Goal: Information Seeking & Learning: Check status

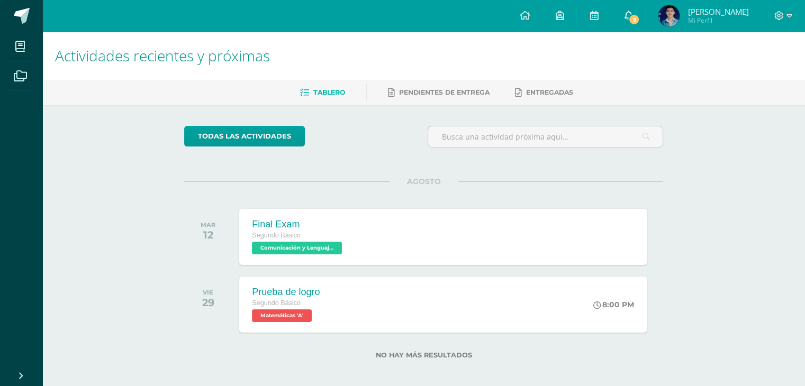
click at [627, 15] on icon at bounding box center [628, 16] width 8 height 10
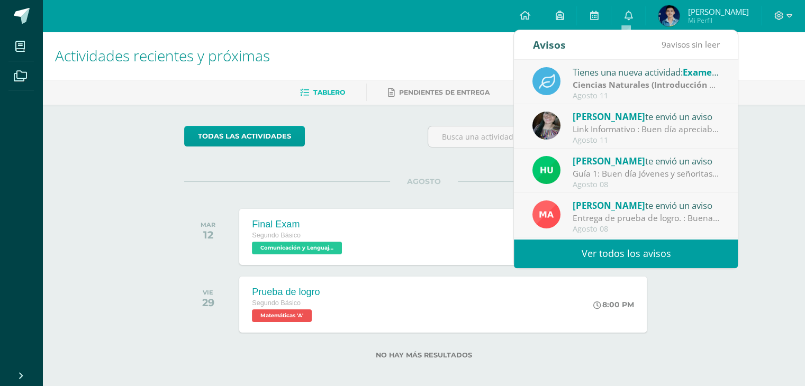
click at [619, 250] on link "Ver todos los avisos" at bounding box center [626, 253] width 224 height 29
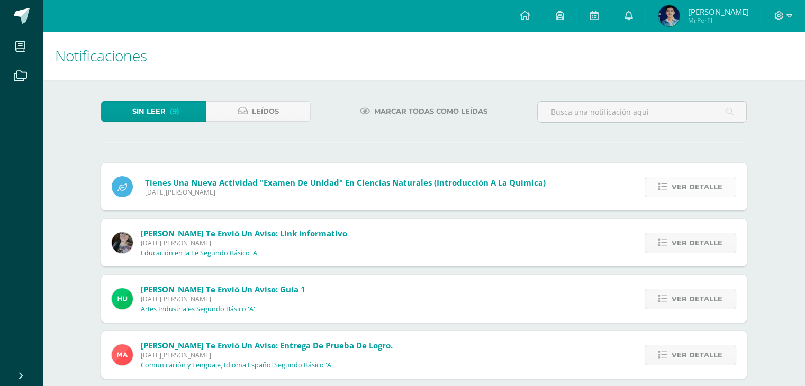
click at [700, 185] on span "Ver detalle" at bounding box center [697, 187] width 51 height 20
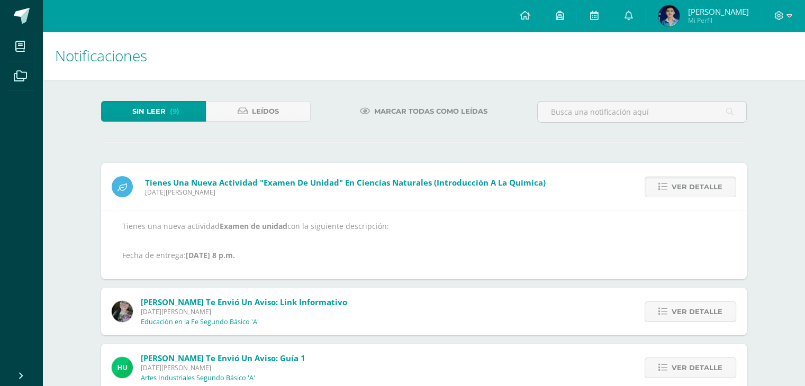
click at [700, 185] on span "Ver detalle" at bounding box center [697, 187] width 51 height 20
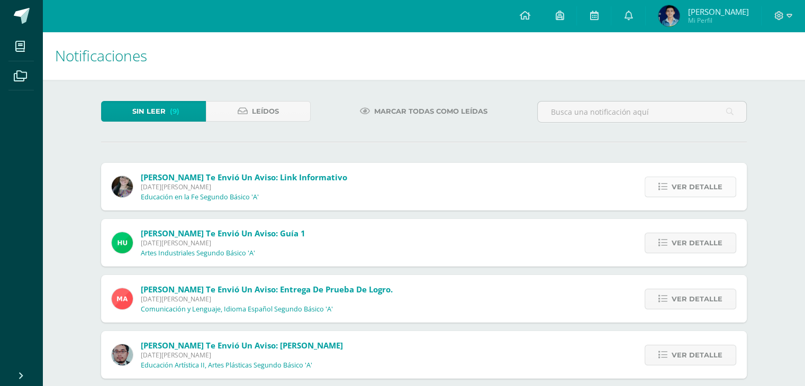
click at [700, 185] on span "Ver detalle" at bounding box center [697, 187] width 51 height 20
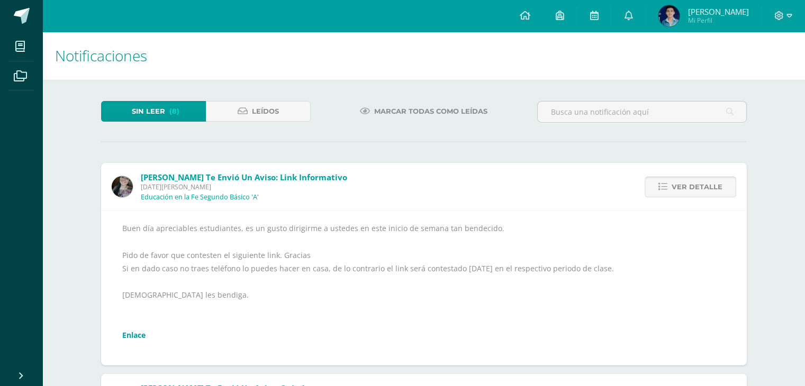
click at [700, 186] on span "Ver detalle" at bounding box center [697, 187] width 51 height 20
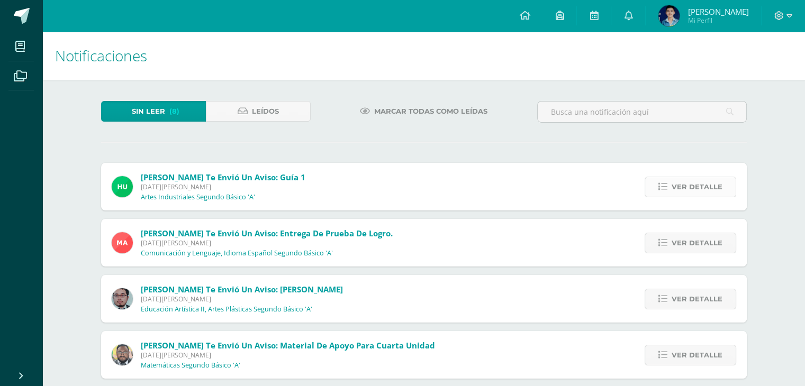
click at [700, 187] on span "Ver detalle" at bounding box center [697, 187] width 51 height 20
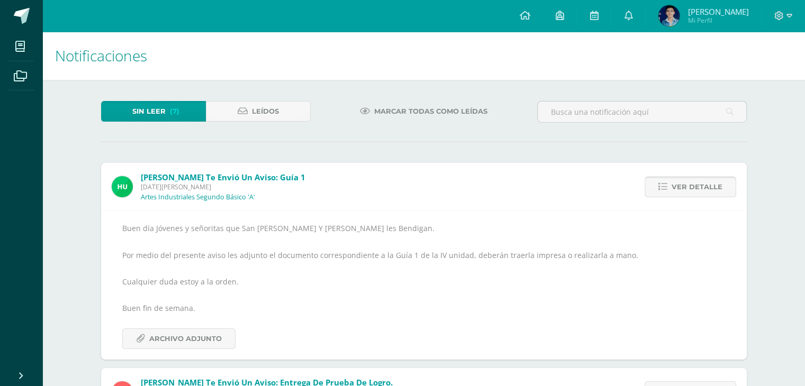
click at [699, 187] on span "Ver detalle" at bounding box center [697, 187] width 51 height 20
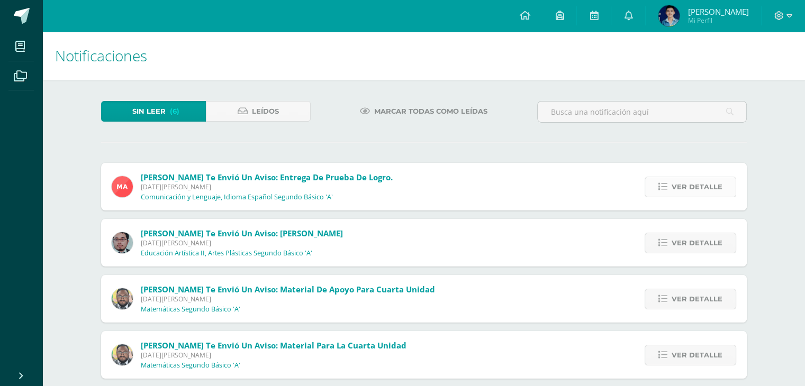
click at [699, 187] on span "Ver detalle" at bounding box center [697, 187] width 51 height 20
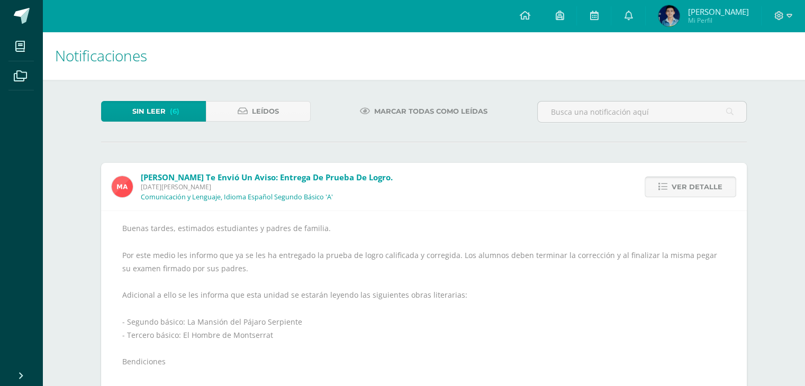
click at [699, 188] on span "Ver detalle" at bounding box center [697, 187] width 51 height 20
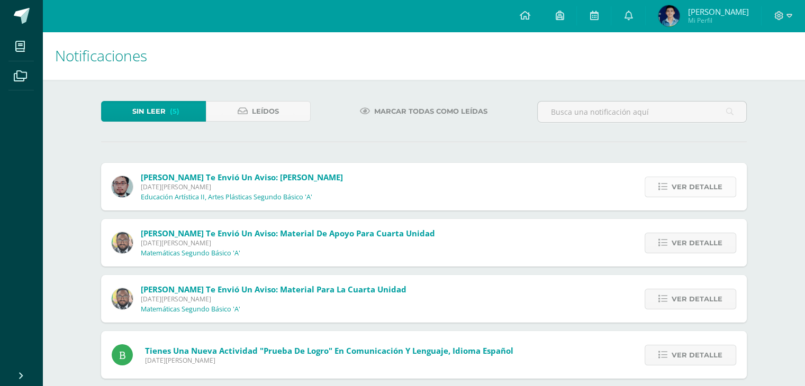
click at [698, 189] on span "Ver detalle" at bounding box center [697, 187] width 51 height 20
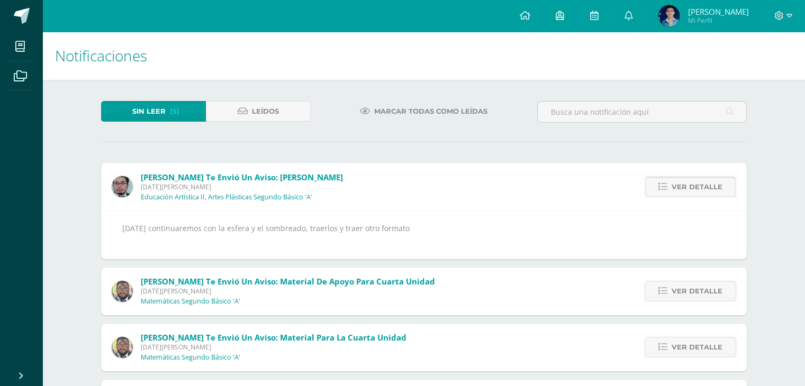
click at [698, 189] on span "Ver detalle" at bounding box center [697, 187] width 51 height 20
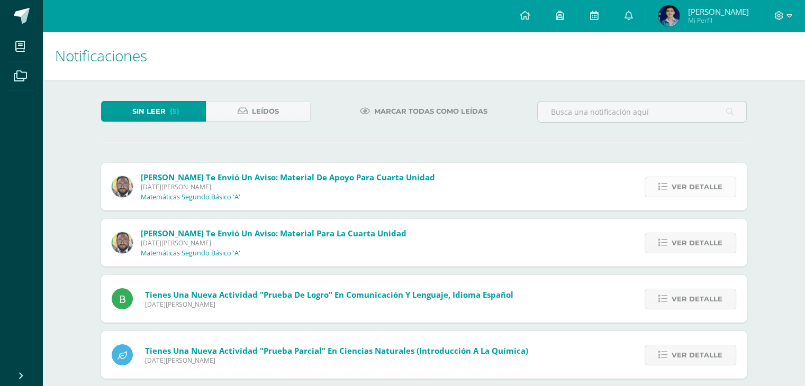
click at [696, 191] on span "Ver detalle" at bounding box center [697, 187] width 51 height 20
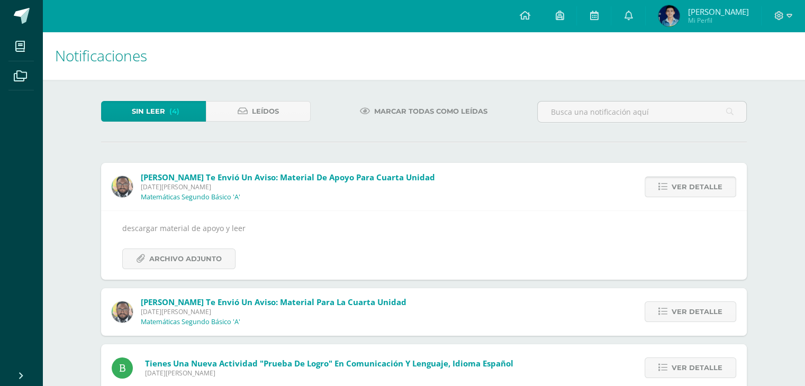
click at [695, 192] on span "Ver detalle" at bounding box center [697, 187] width 51 height 20
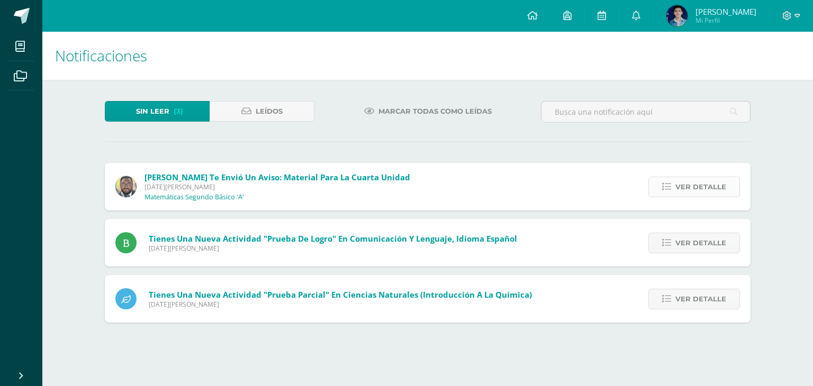
click at [692, 195] on span "Ver detalle" at bounding box center [700, 187] width 51 height 20
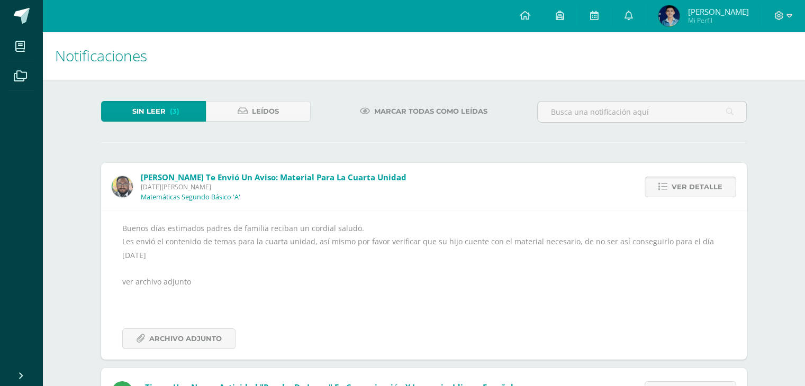
click at [692, 195] on span "Ver detalle" at bounding box center [697, 187] width 51 height 20
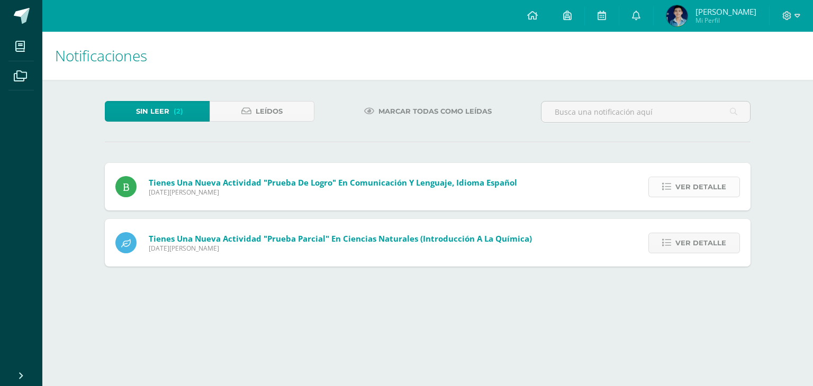
click at [692, 195] on span "Ver detalle" at bounding box center [700, 187] width 51 height 20
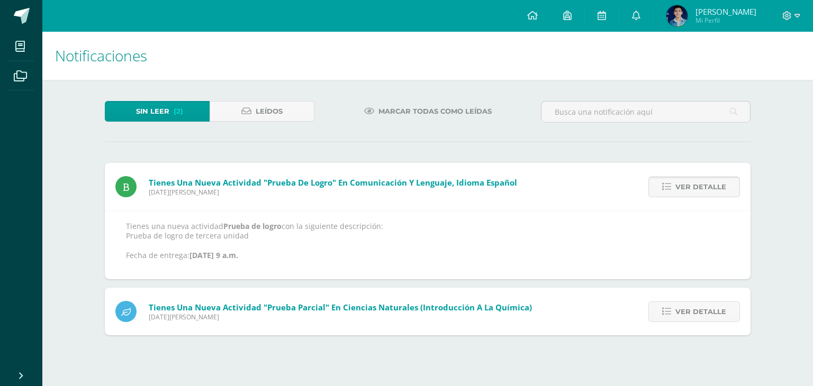
click at [692, 195] on span "Ver detalle" at bounding box center [700, 187] width 51 height 20
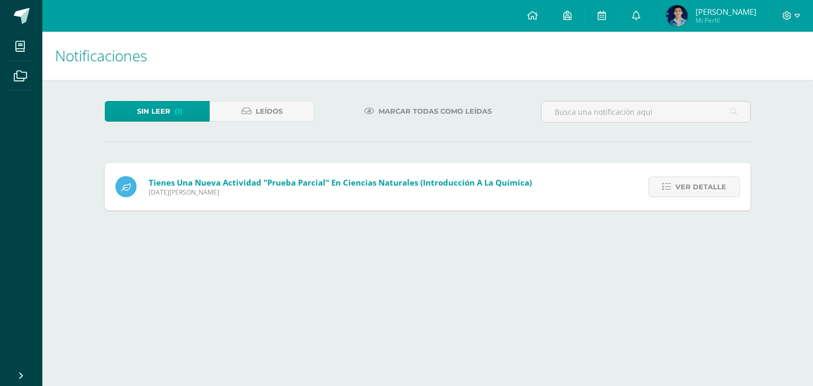
click at [692, 195] on span "Ver detalle" at bounding box center [700, 187] width 51 height 20
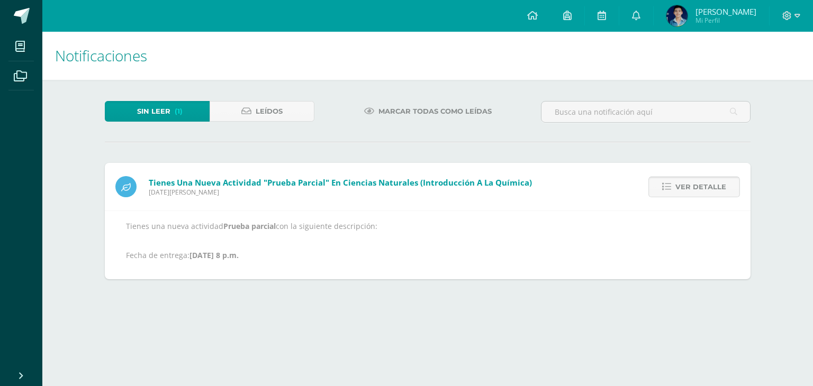
click at [692, 195] on span "Ver detalle" at bounding box center [700, 187] width 51 height 20
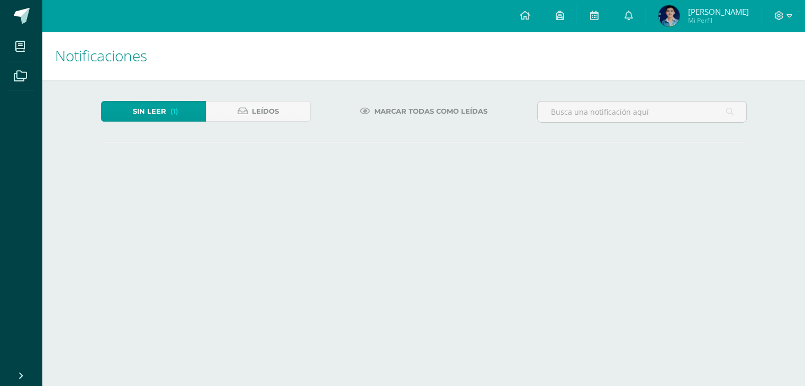
click at [804, 77] on html "Mis cursos Archivos Cerrar panel Artes Industriales Segundo Básico "A" Ciencias…" at bounding box center [402, 92] width 805 height 184
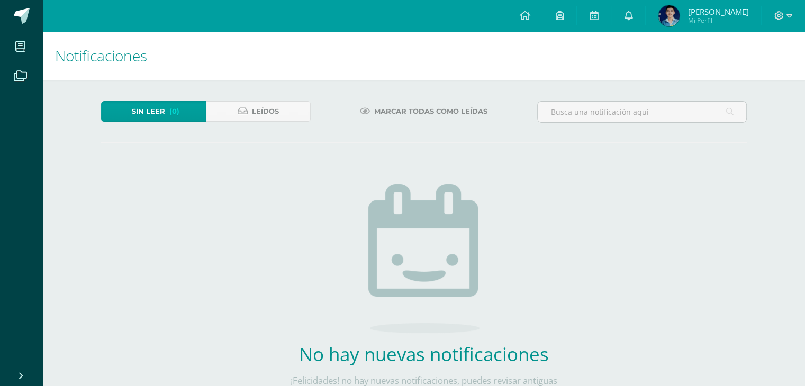
drag, startPoint x: 783, startPoint y: 37, endPoint x: 783, endPoint y: 28, distance: 8.5
click at [784, 34] on h1 "Notificaciones" at bounding box center [423, 56] width 737 height 48
click at [785, 20] on span at bounding box center [783, 16] width 18 height 12
click at [785, 17] on span at bounding box center [783, 16] width 18 height 12
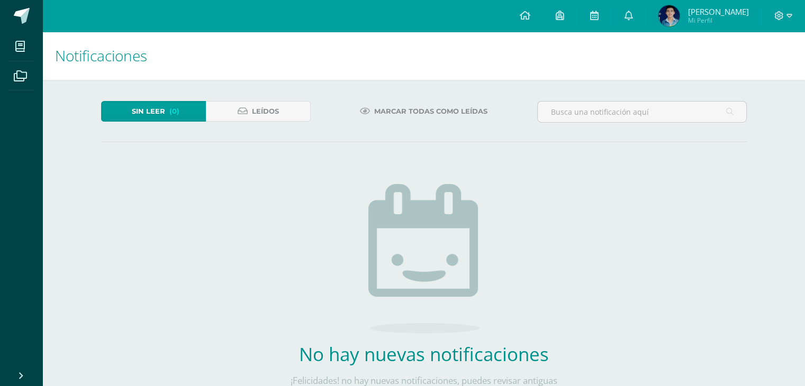
drag, startPoint x: 731, startPoint y: 95, endPoint x: 786, endPoint y: 125, distance: 62.8
click at [786, 125] on div "Notificaciones Sin leer (0) Leídos Marcar todas como leídas No hay nuevas notif…" at bounding box center [423, 243] width 763 height 422
drag, startPoint x: 784, startPoint y: 75, endPoint x: 784, endPoint y: 51, distance: 24.4
click at [784, 68] on h1 "Notificaciones" at bounding box center [423, 56] width 737 height 48
click at [781, 20] on span at bounding box center [783, 16] width 18 height 12
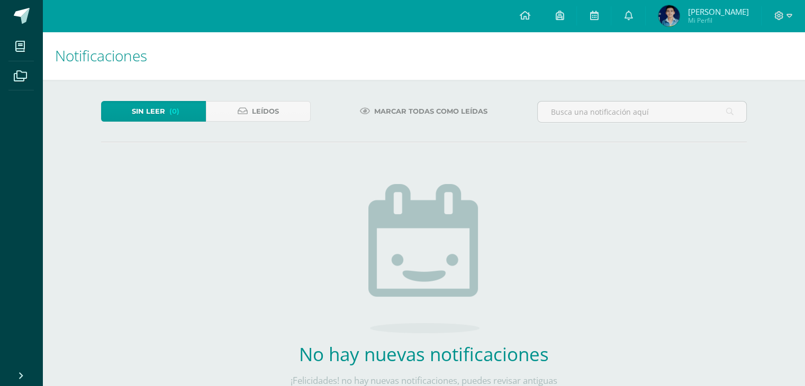
drag, startPoint x: 785, startPoint y: 160, endPoint x: 793, endPoint y: 109, distance: 51.9
click at [788, 155] on div "Notificaciones Sin leer (0) Leídos Marcar todas como leídas No hay nuevas notif…" at bounding box center [423, 243] width 763 height 422
drag, startPoint x: 799, startPoint y: 52, endPoint x: 776, endPoint y: 26, distance: 34.9
click at [785, 45] on div "Notificaciones" at bounding box center [423, 56] width 763 height 48
click at [777, 23] on div at bounding box center [783, 16] width 43 height 32
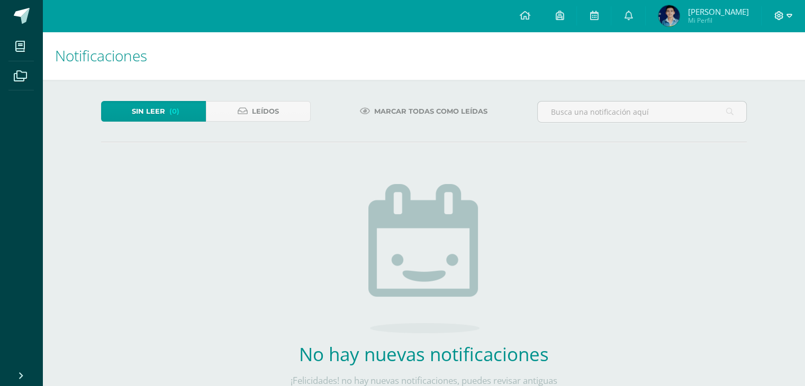
click at [780, 11] on icon at bounding box center [779, 16] width 10 height 10
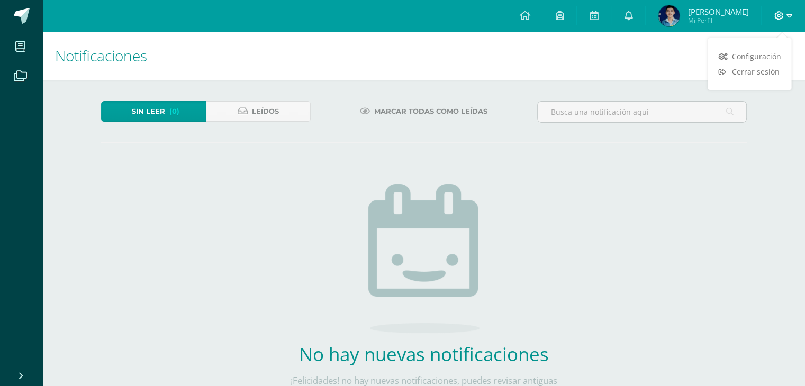
click at [780, 11] on icon at bounding box center [779, 16] width 10 height 10
click at [780, 11] on icon at bounding box center [779, 15] width 9 height 9
click at [747, 73] on span "Cerrar sesión" at bounding box center [755, 72] width 48 height 10
